Goal: Information Seeking & Learning: Learn about a topic

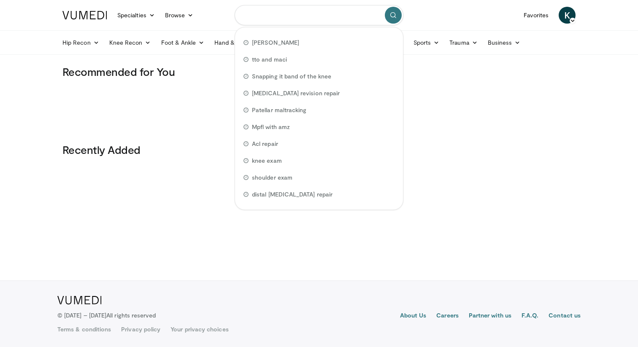
click at [294, 21] on input "Search topics, interventions" at bounding box center [319, 15] width 169 height 20
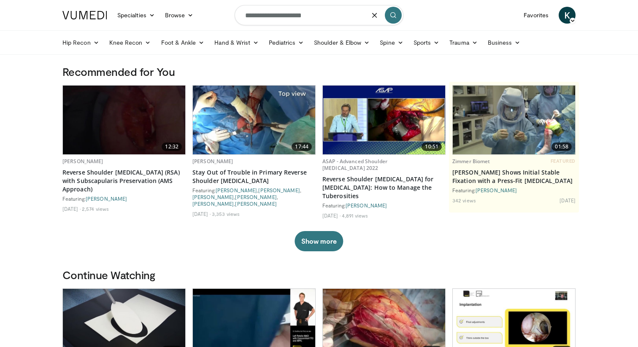
type input "**********"
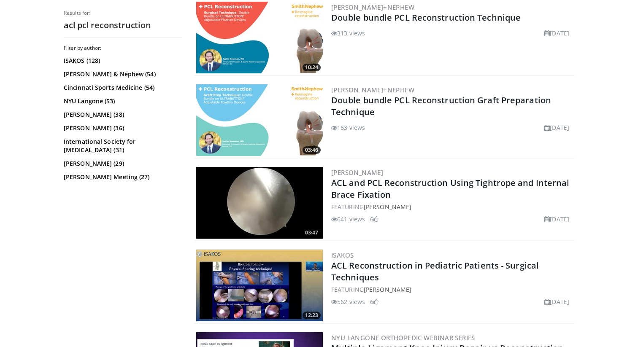
scroll to position [591, 0]
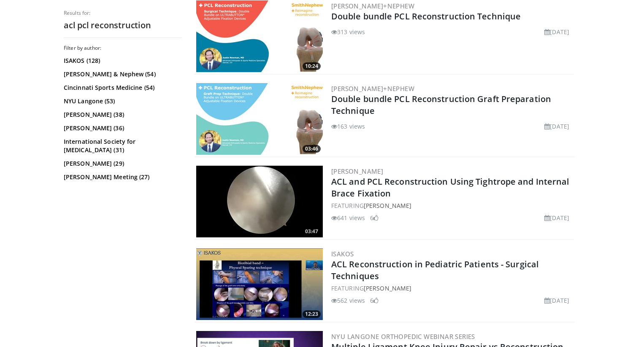
click at [162, 255] on div "Filter by author: ISAKOS (128) Smith & Nephew (54) Cincinnati Sports Medicine (…" at bounding box center [123, 193] width 118 height 297
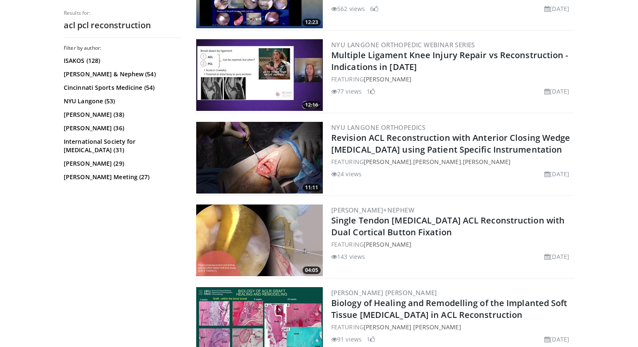
scroll to position [885, 0]
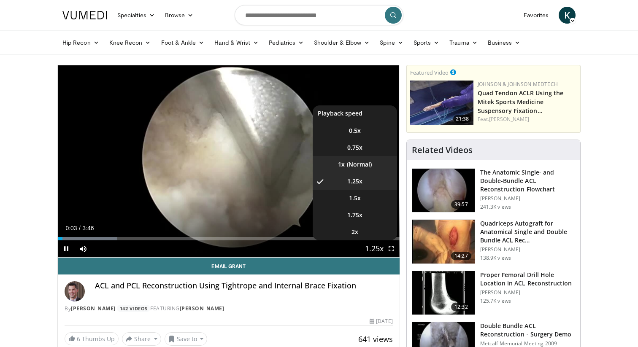
click at [352, 160] on li "1x" at bounding box center [355, 164] width 84 height 17
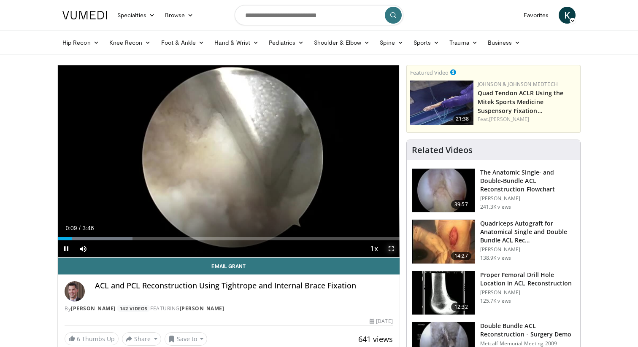
click at [390, 249] on span "Video Player" at bounding box center [391, 249] width 17 height 17
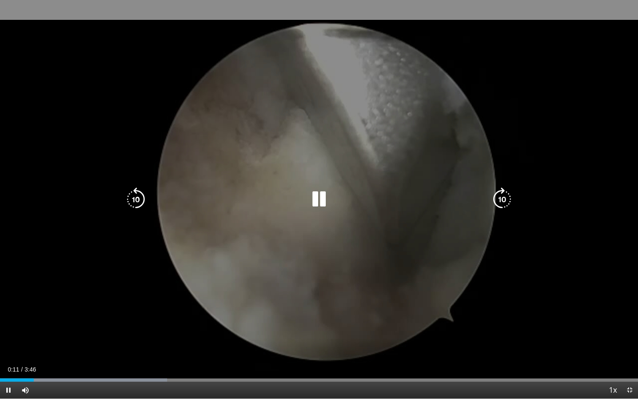
click at [316, 200] on icon "Video Player" at bounding box center [319, 199] width 24 height 24
click at [317, 197] on icon "Video Player" at bounding box center [319, 199] width 24 height 24
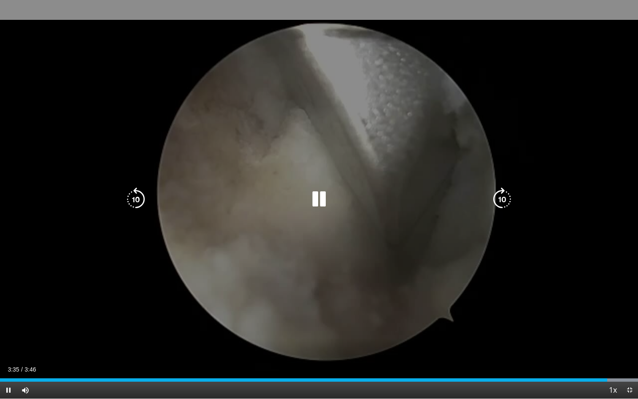
click at [318, 200] on icon "Video Player" at bounding box center [319, 199] width 24 height 24
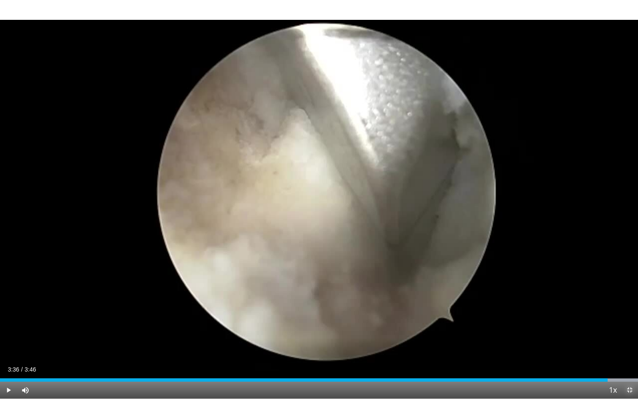
click at [632, 347] on span "Video Player" at bounding box center [629, 390] width 17 height 17
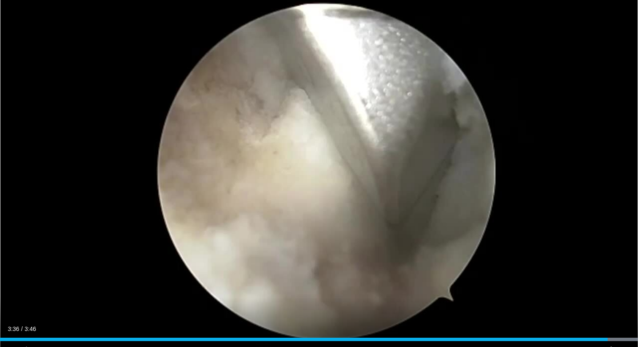
scroll to position [465, 0]
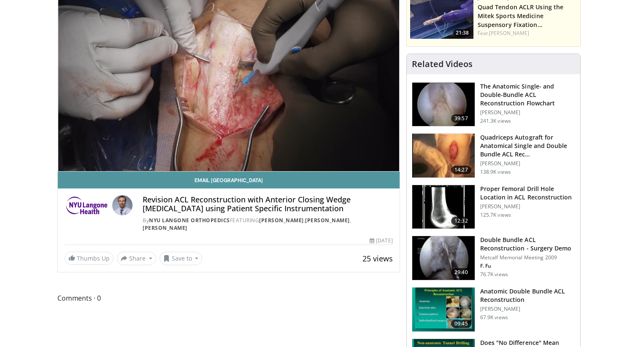
scroll to position [135, 0]
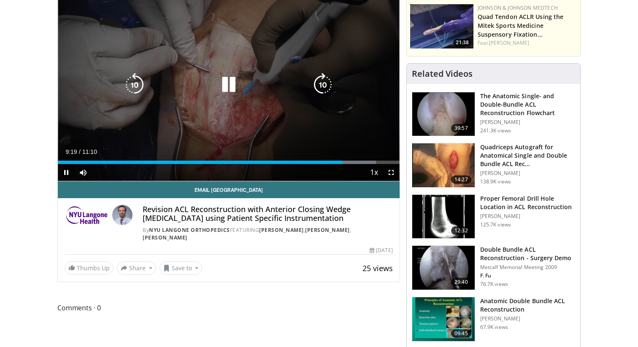
click at [168, 109] on div "10 seconds Tap to unmute" at bounding box center [229, 85] width 342 height 192
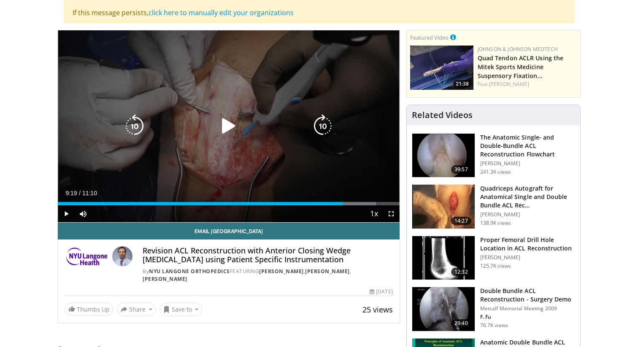
scroll to position [89, 0]
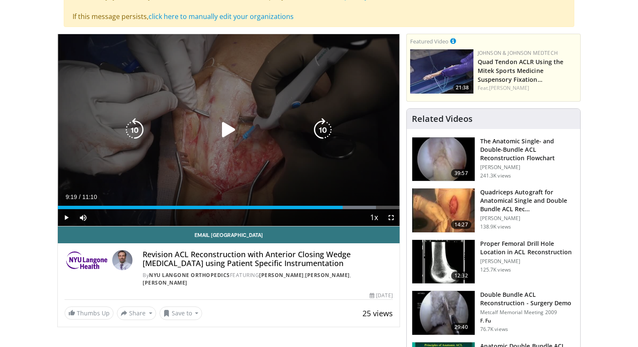
click at [237, 127] on icon "Video Player" at bounding box center [229, 130] width 24 height 24
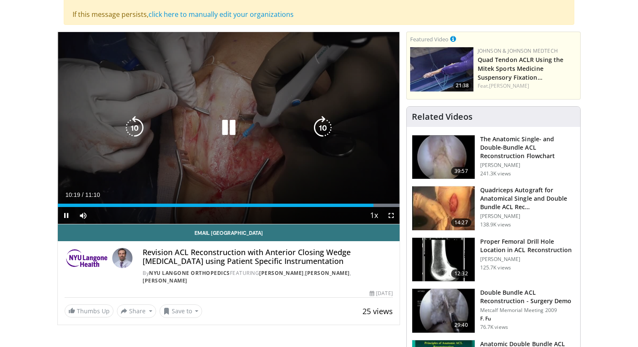
scroll to position [93, 0]
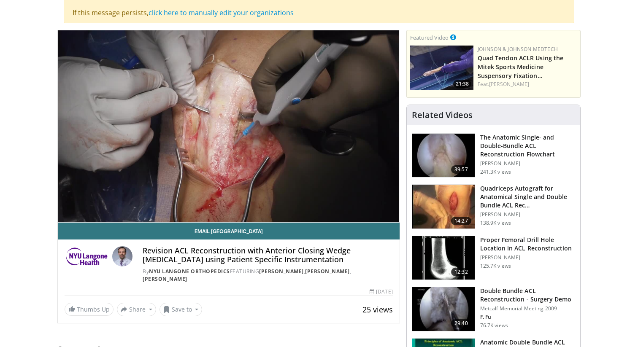
click at [503, 251] on h3 "Proper Femoral Drill Hole Location in ACL Reconstruction" at bounding box center [527, 244] width 95 height 17
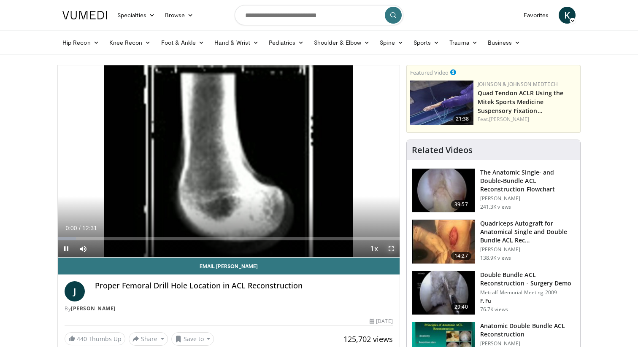
click at [394, 247] on span "Video Player" at bounding box center [391, 249] width 17 height 17
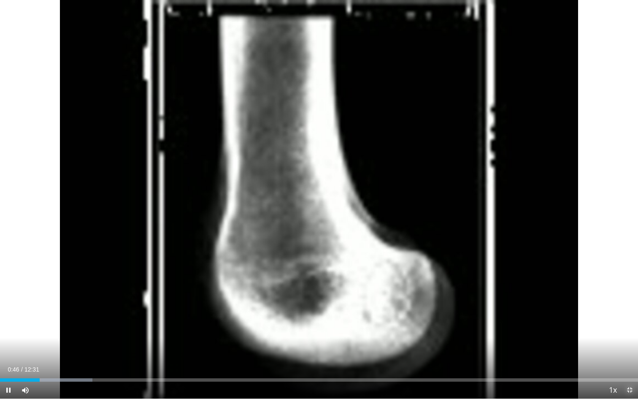
click at [629, 347] on span "Video Player" at bounding box center [629, 390] width 17 height 17
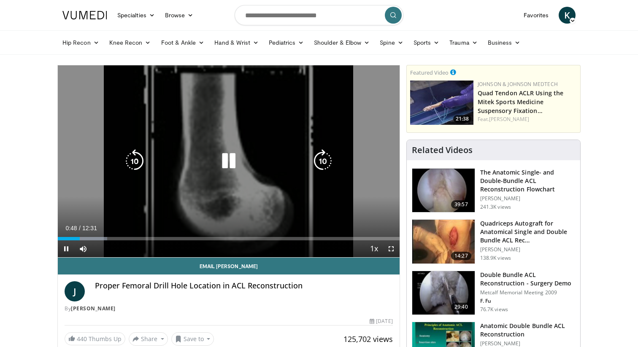
click at [226, 163] on icon "Video Player" at bounding box center [229, 161] width 24 height 24
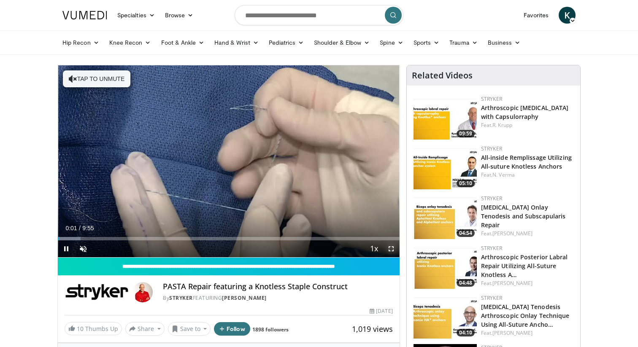
click at [392, 248] on span "Video Player" at bounding box center [391, 249] width 17 height 17
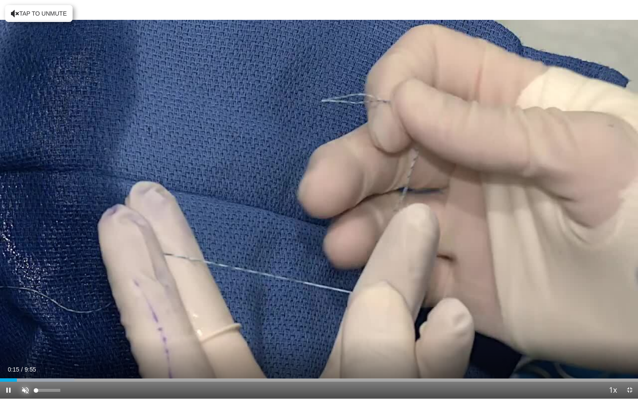
click at [26, 347] on span "Video Player" at bounding box center [25, 390] width 17 height 17
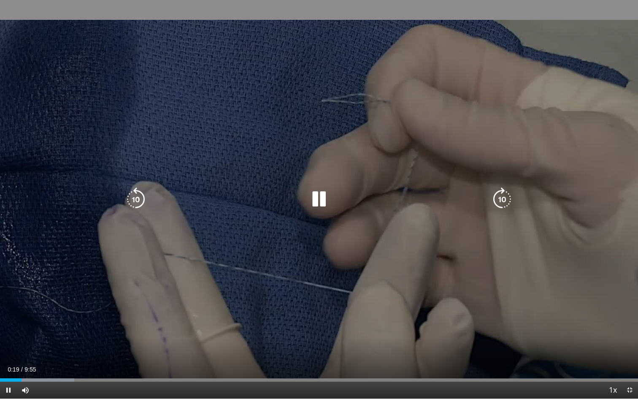
click at [112, 296] on div "10 seconds Tap to unmute" at bounding box center [319, 199] width 638 height 398
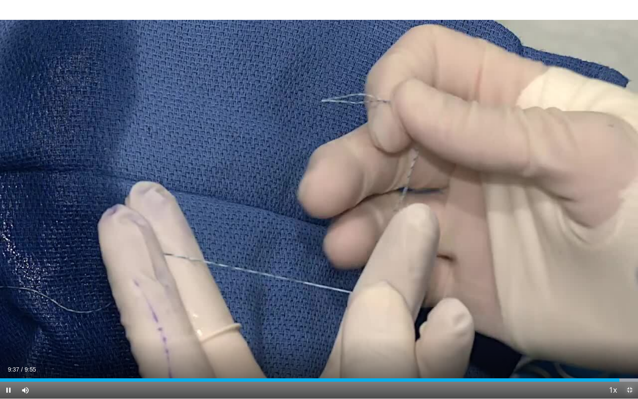
click at [631, 347] on span "Video Player" at bounding box center [629, 390] width 17 height 17
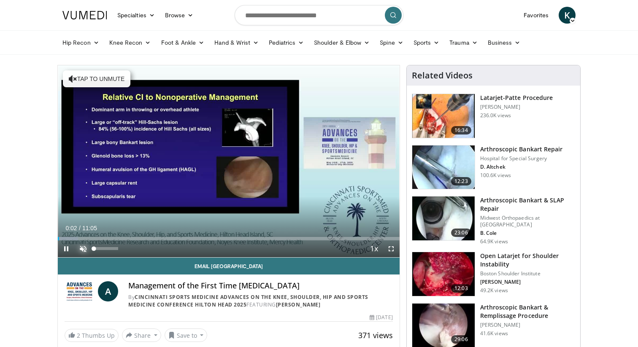
click at [83, 252] on span "Video Player" at bounding box center [83, 249] width 17 height 17
click at [391, 248] on span "Video Player" at bounding box center [391, 249] width 17 height 17
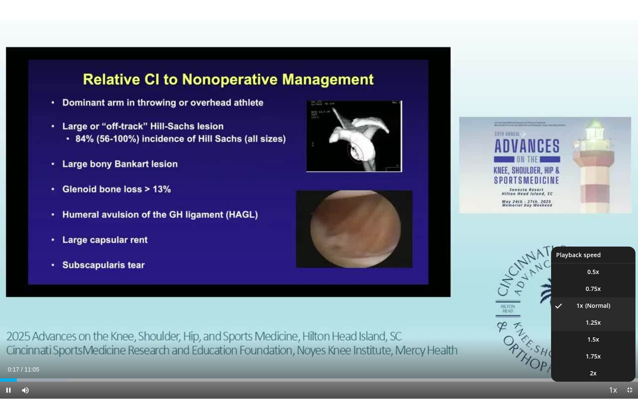
click at [595, 328] on li "1.25x" at bounding box center [593, 322] width 84 height 17
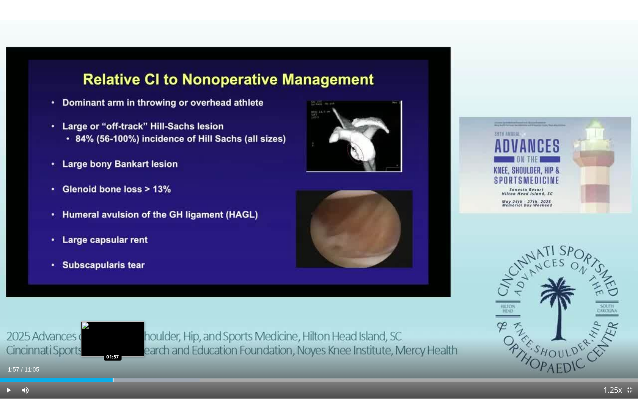
click at [113, 347] on div "Progress Bar" at bounding box center [113, 379] width 1 height 3
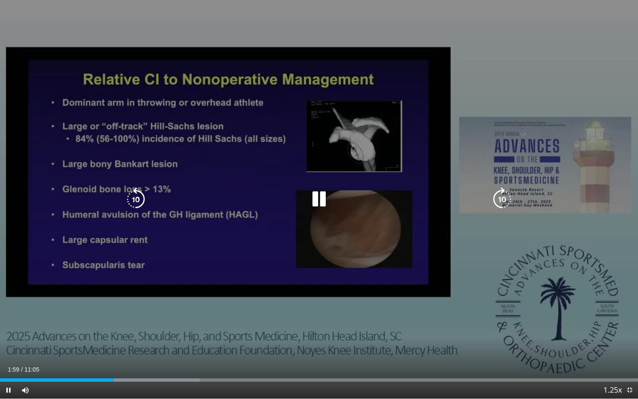
click at [328, 198] on icon "Video Player" at bounding box center [319, 199] width 24 height 24
click at [315, 203] on icon "Video Player" at bounding box center [319, 199] width 24 height 24
